Goal: Information Seeking & Learning: Learn about a topic

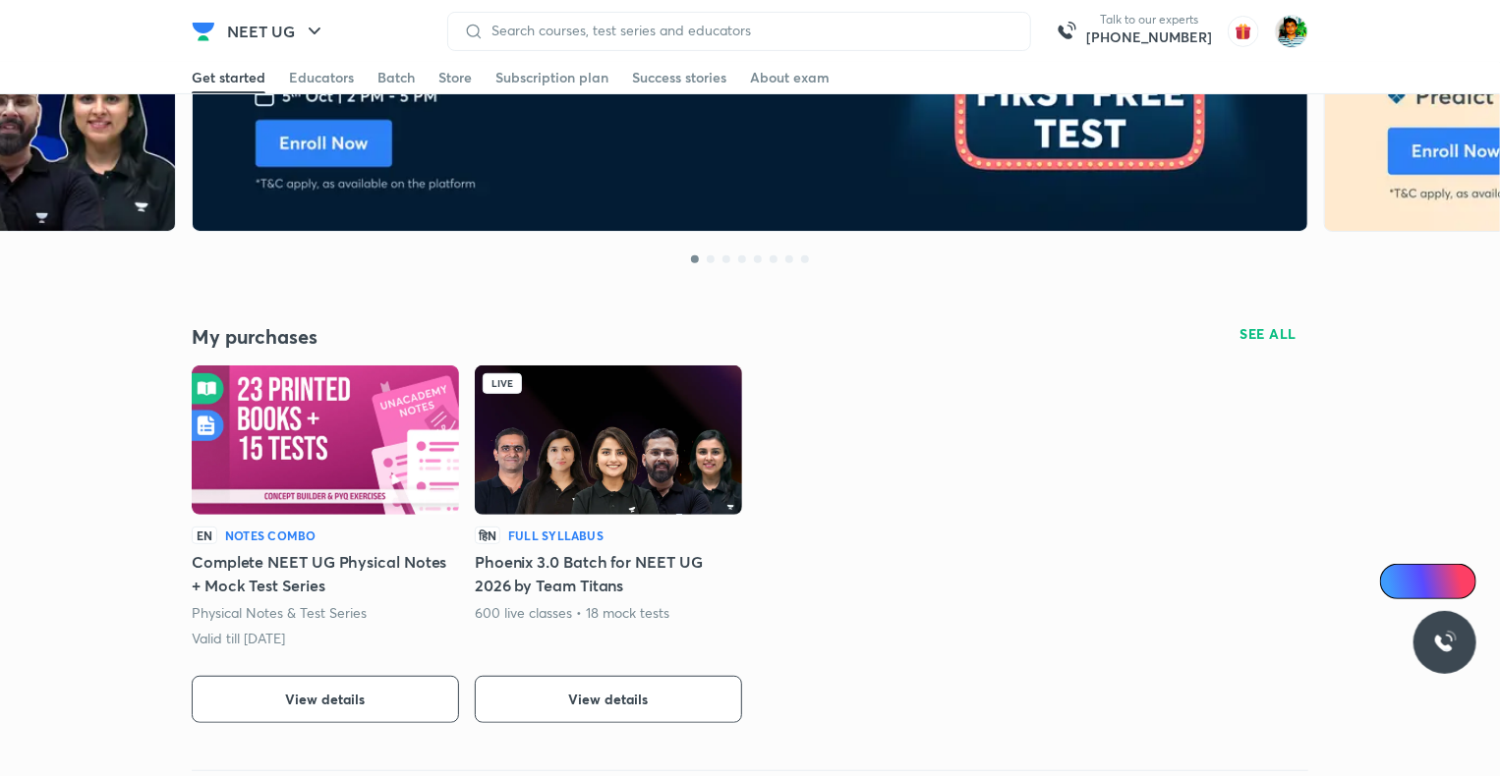
scroll to position [223, 0]
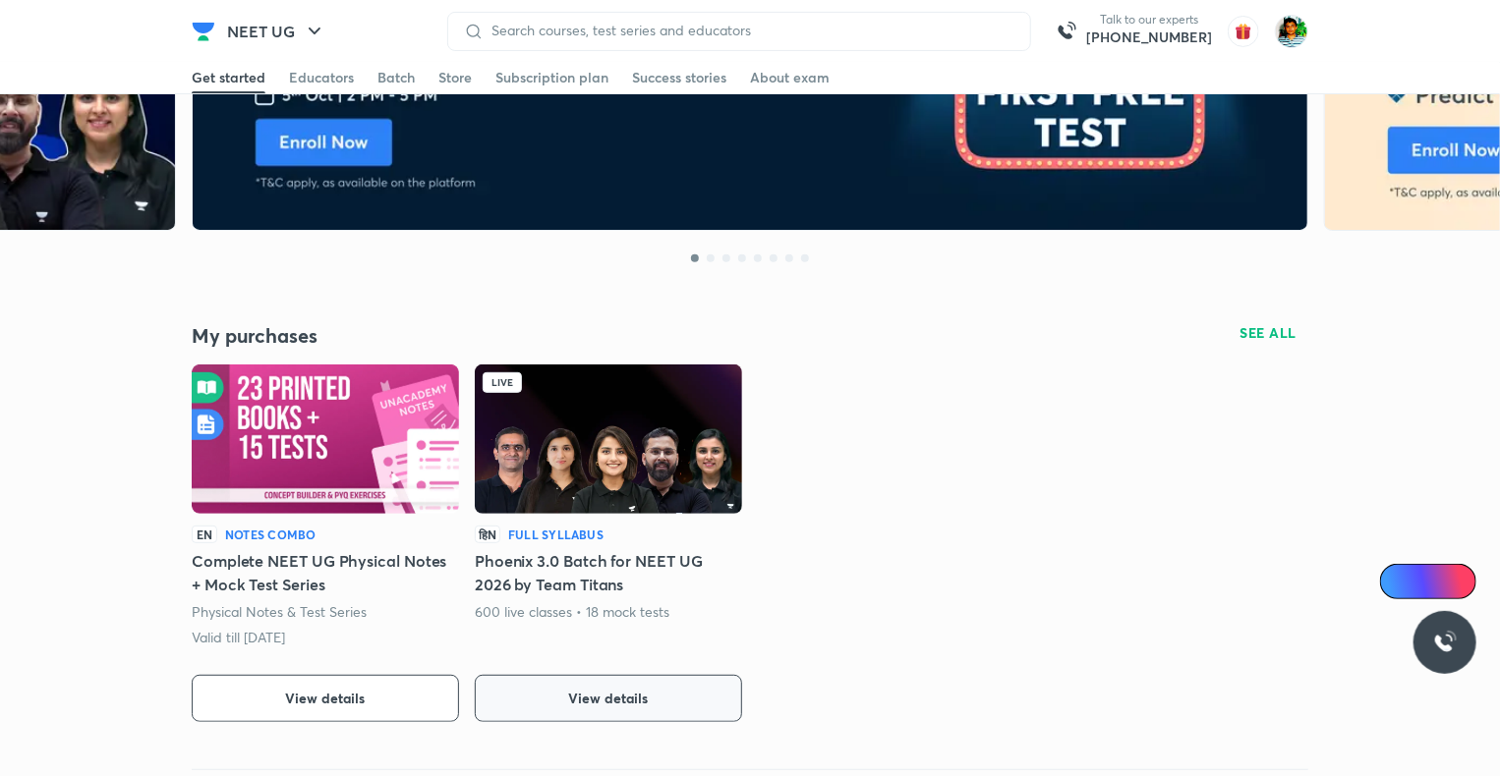
click at [593, 696] on span "View details" at bounding box center [609, 699] width 80 height 20
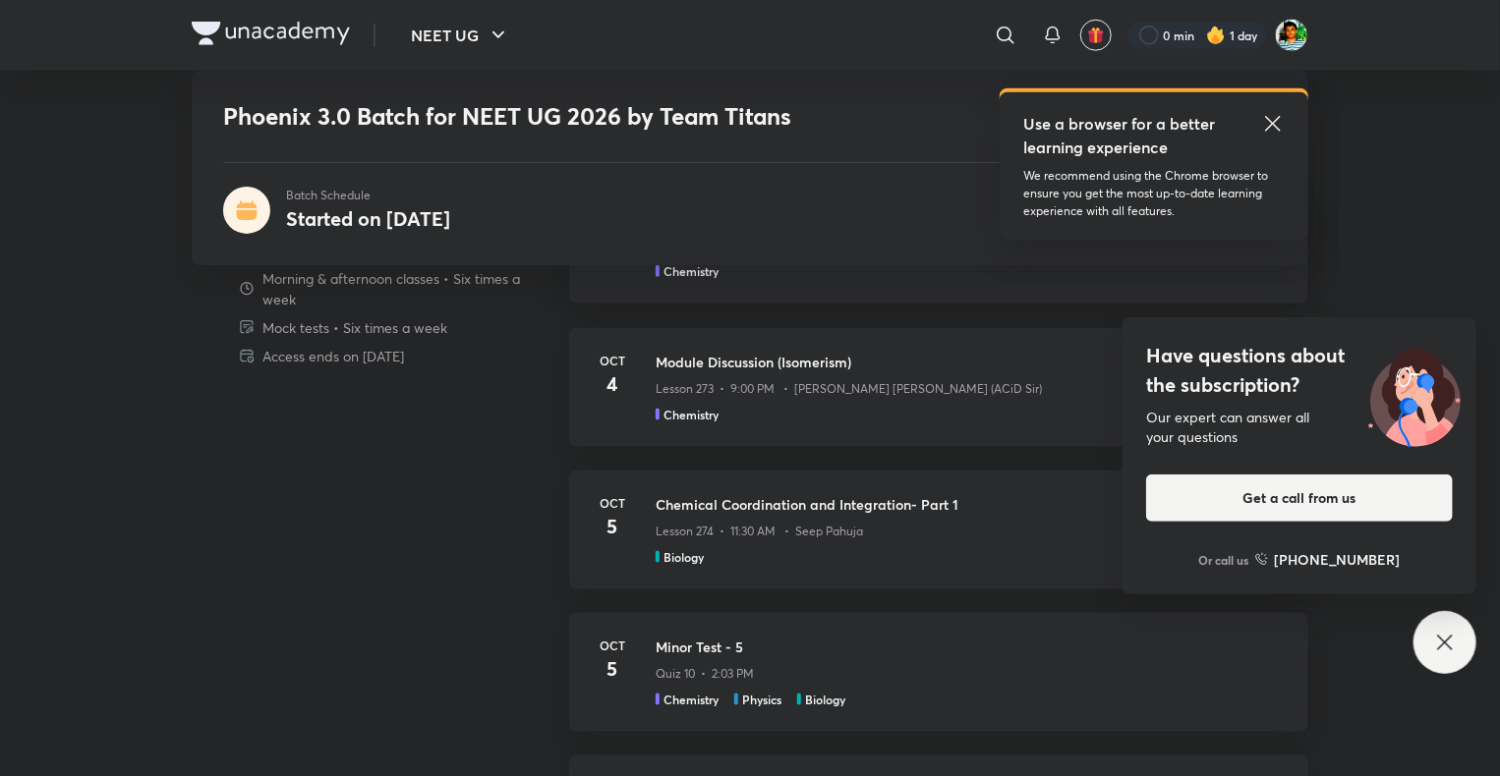
scroll to position [1053, 0]
click at [1447, 631] on icon at bounding box center [1445, 643] width 24 height 24
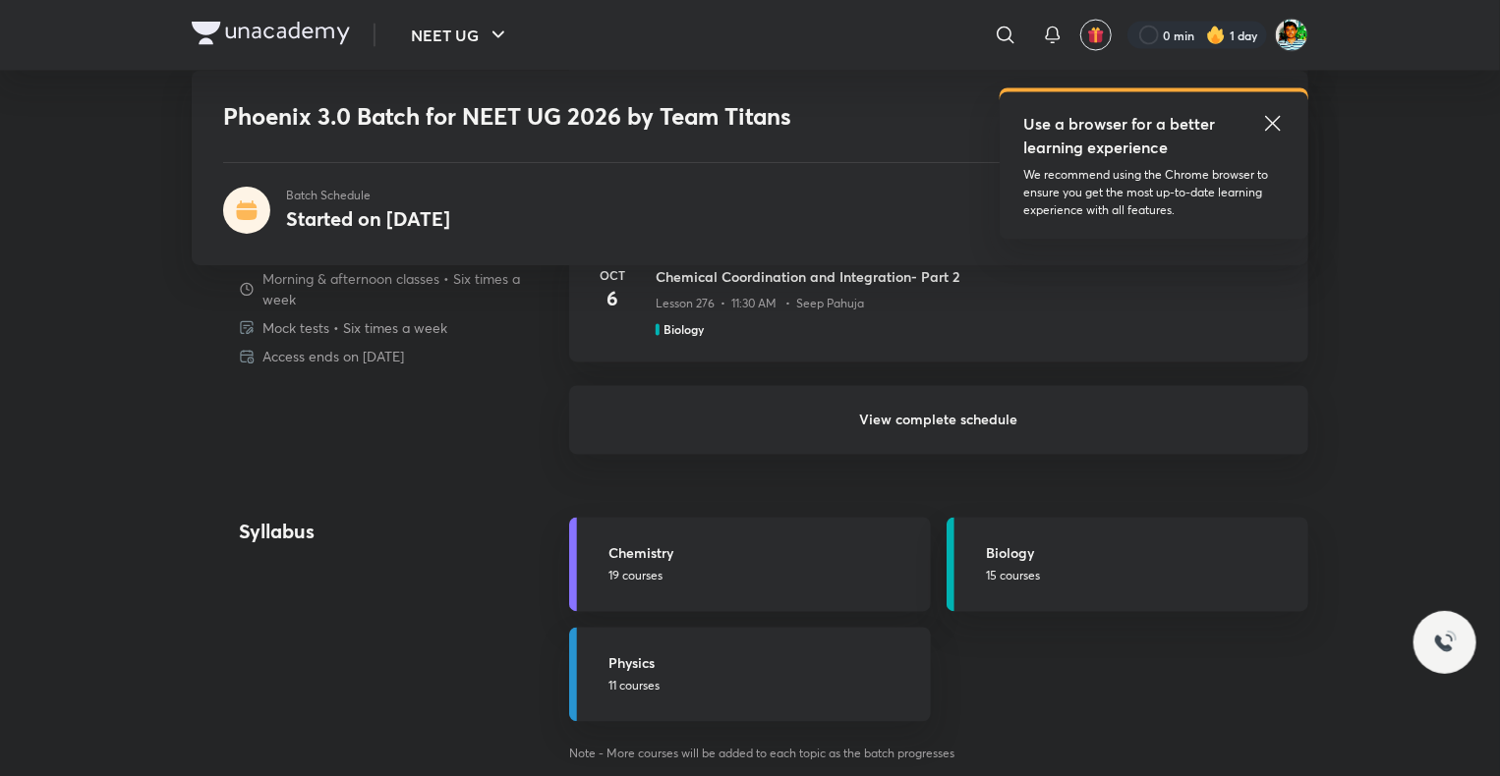
scroll to position [1709, 0]
click at [925, 404] on h6 "View complete schedule" at bounding box center [938, 421] width 739 height 69
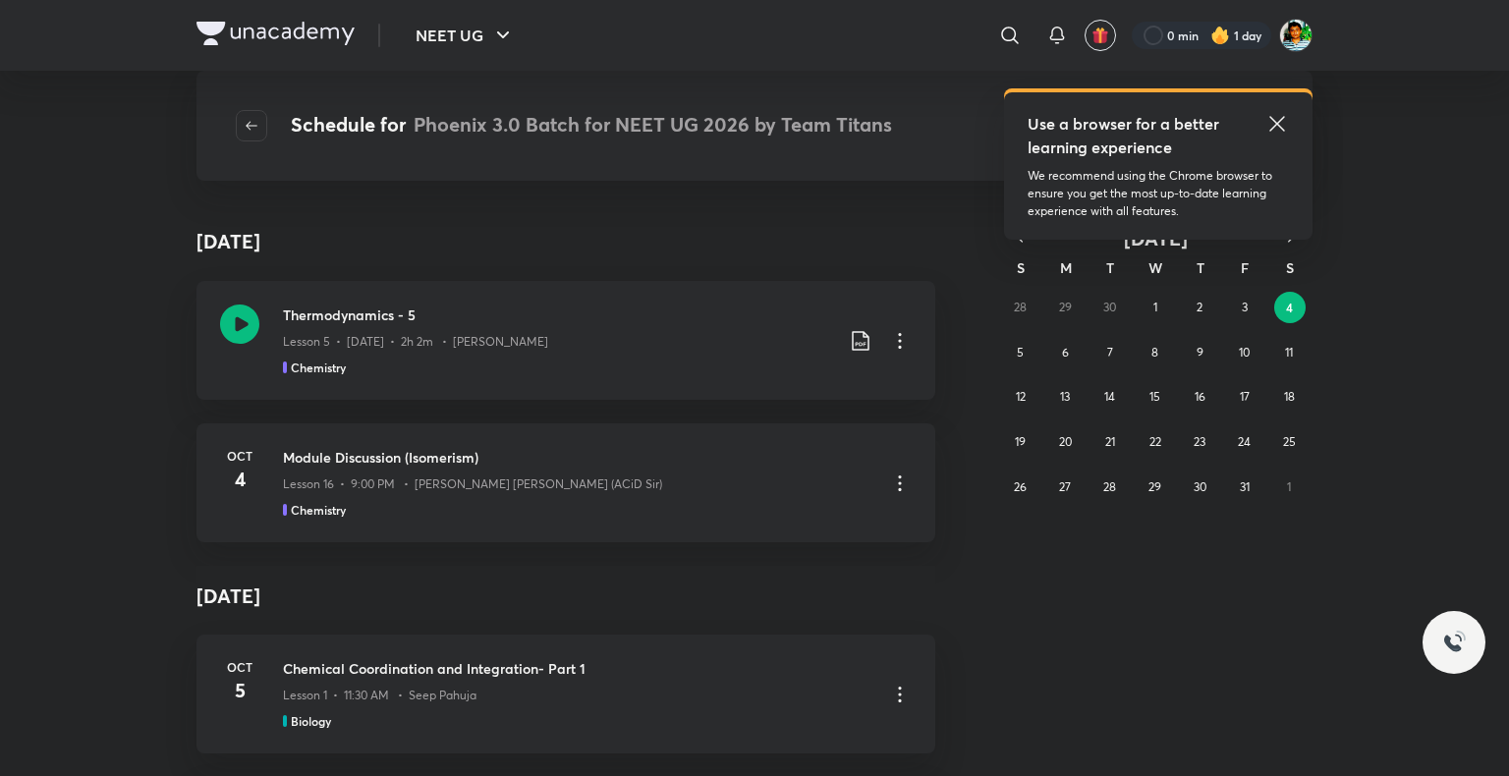
click at [1276, 124] on icon at bounding box center [1278, 124] width 24 height 24
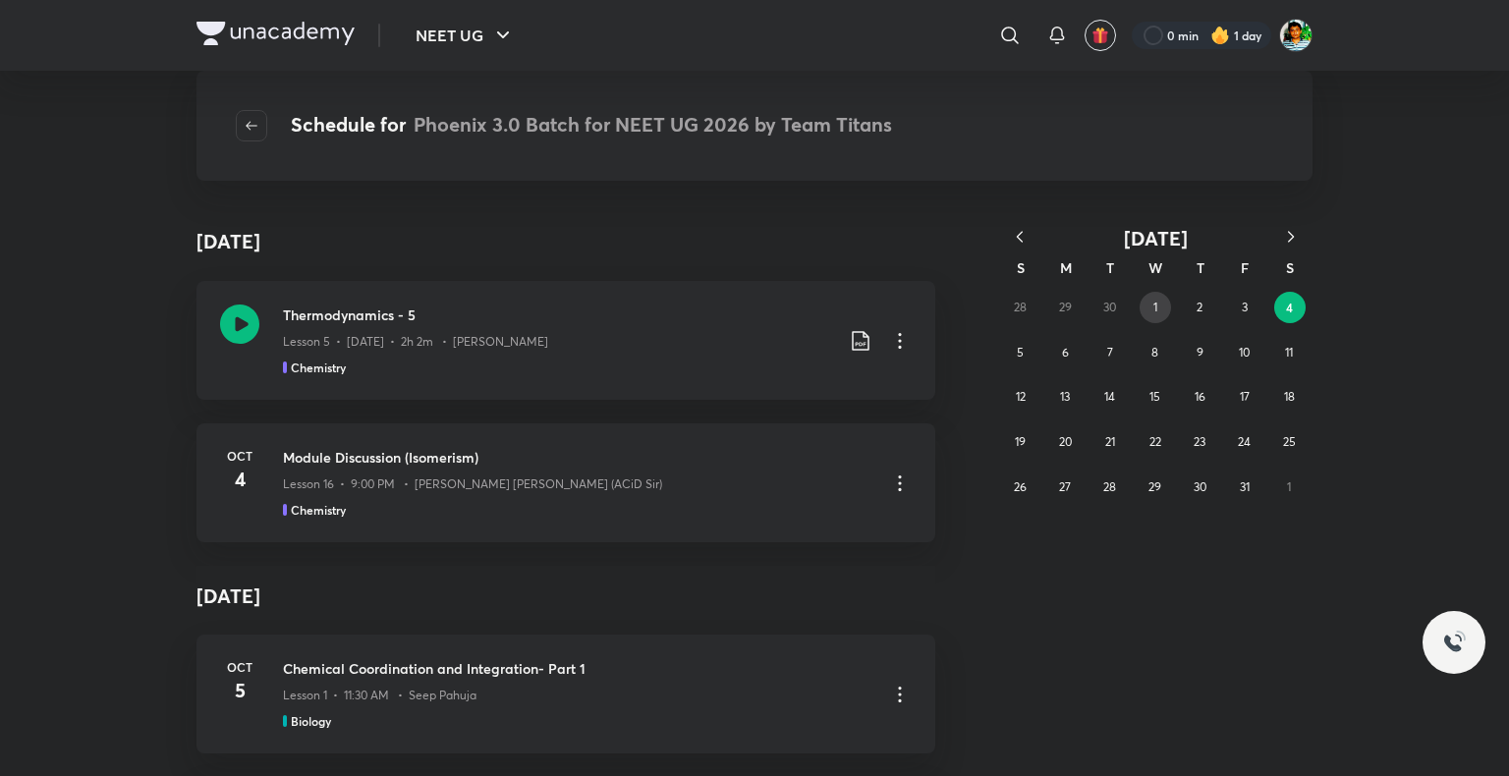
click at [1161, 312] on button "1" at bounding box center [1155, 307] width 31 height 31
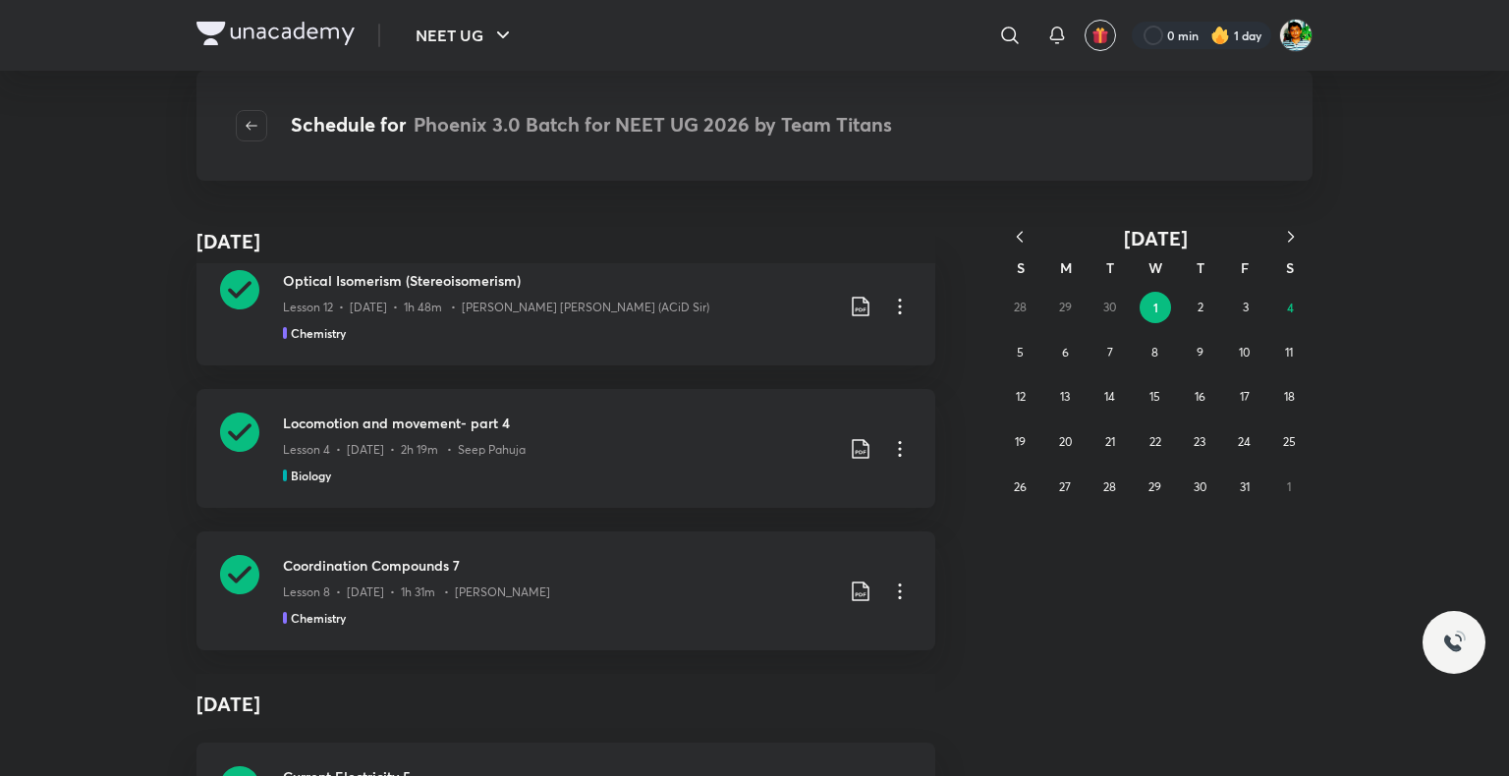
scroll to position [2653, 0]
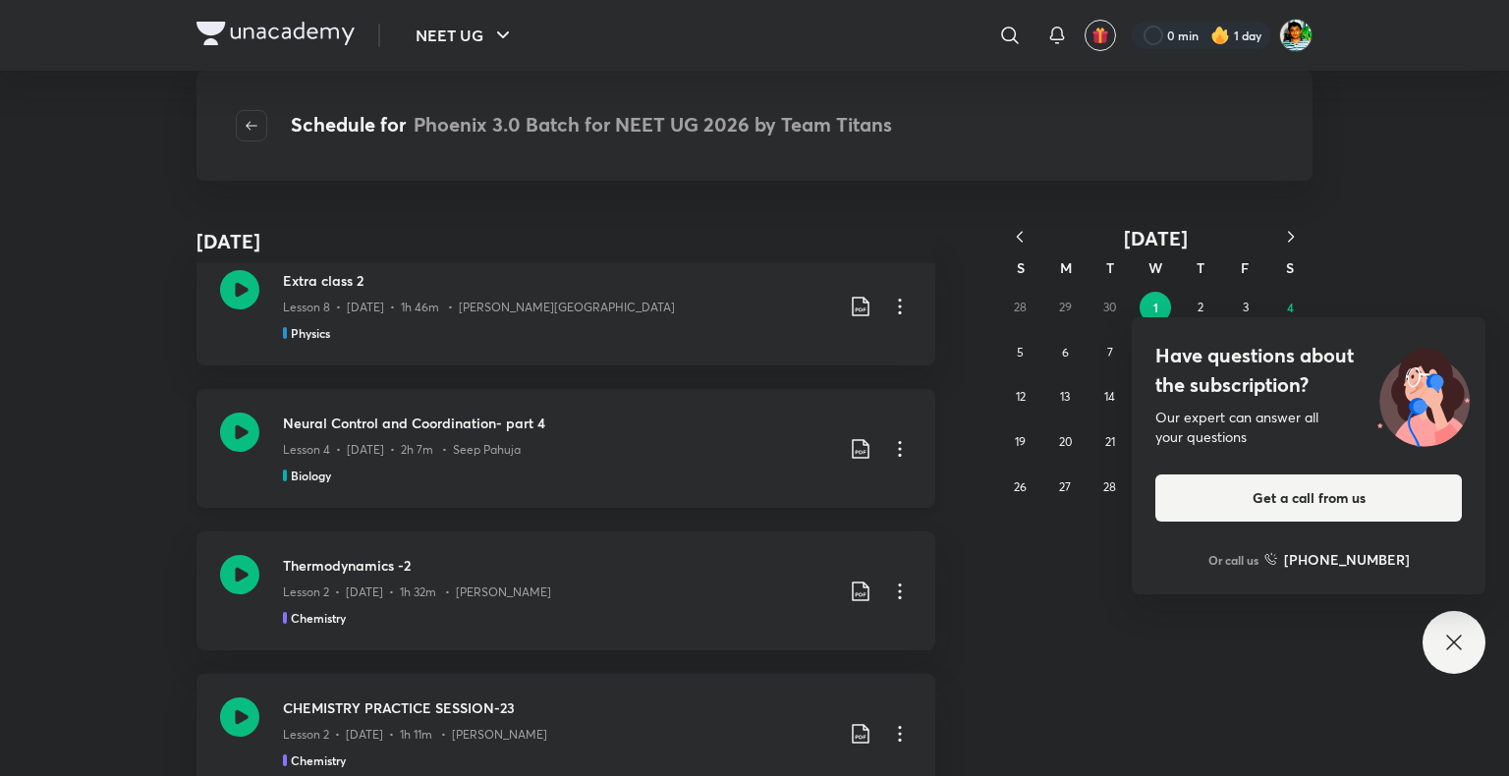
click at [850, 449] on icon at bounding box center [861, 449] width 24 height 24
click at [712, 550] on p "With annotation" at bounding box center [704, 554] width 101 height 21
